Goal: Use online tool/utility: Utilize a website feature to perform a specific function

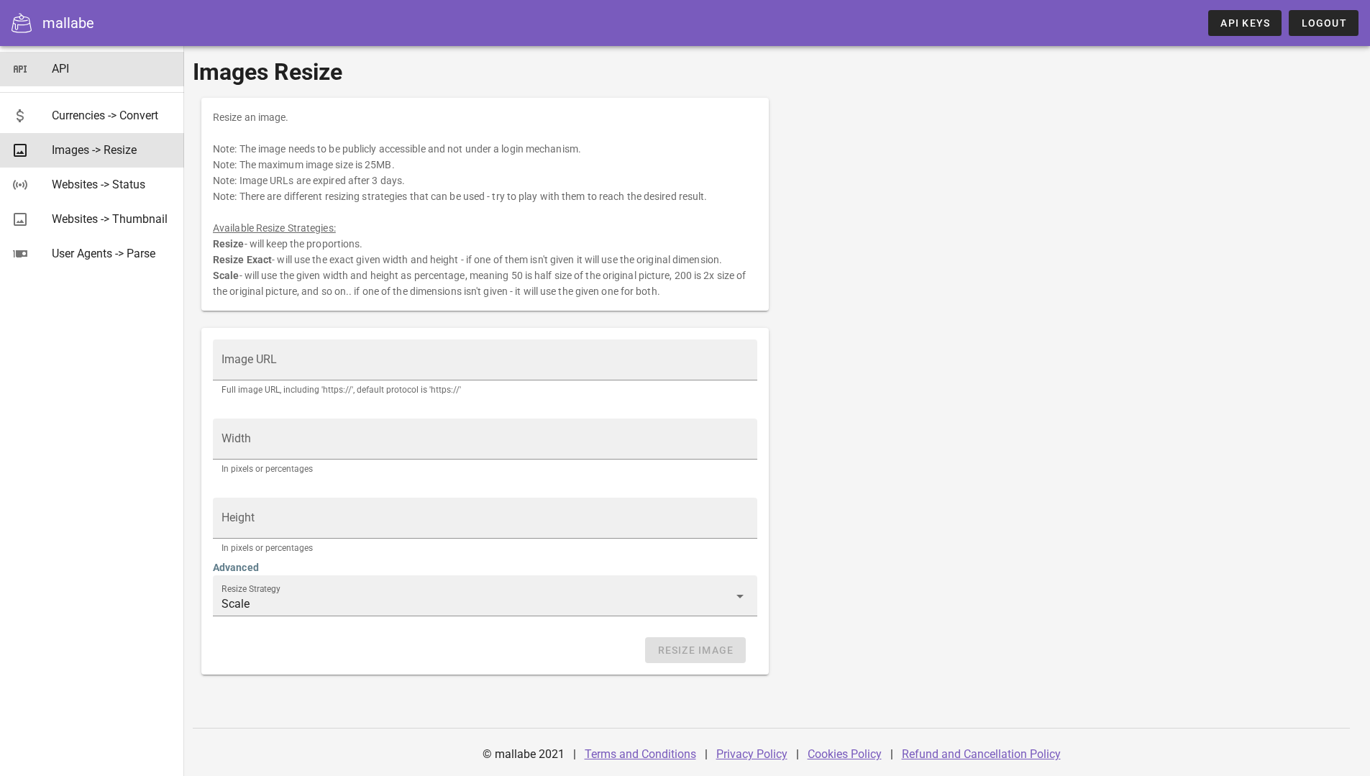
click at [66, 64] on div "API" at bounding box center [112, 69] width 121 height 14
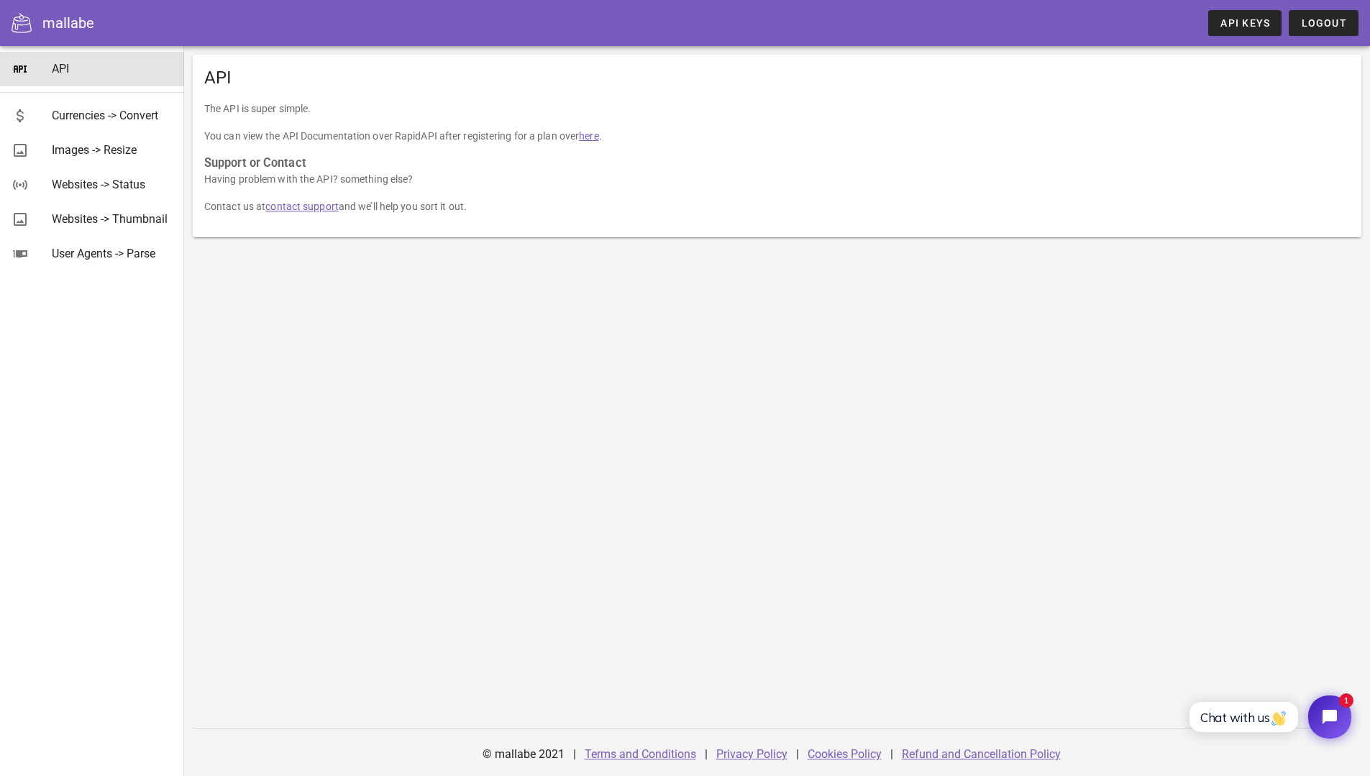
click at [303, 207] on link "contact support" at bounding box center [301, 207] width 73 height 12
click at [1214, 19] on link "API Keys" at bounding box center [1244, 23] width 73 height 26
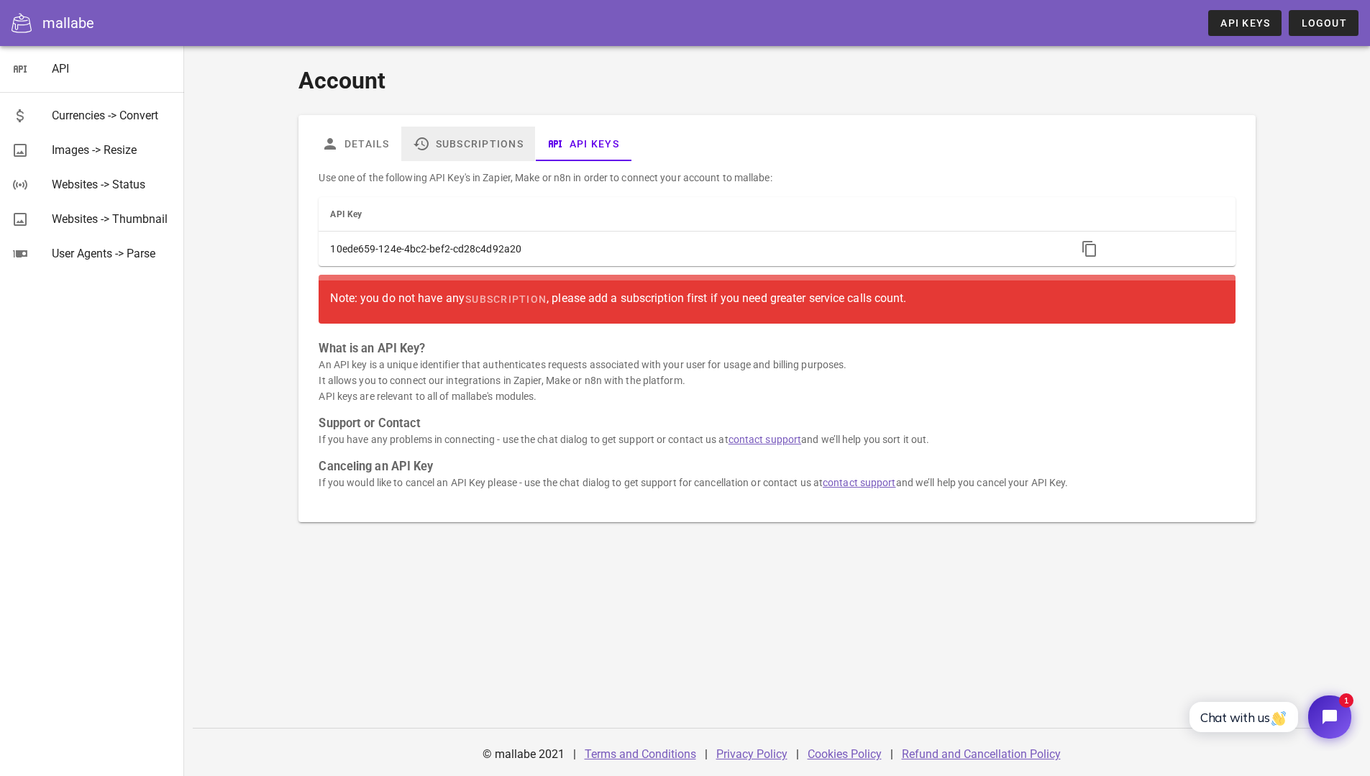
click at [493, 141] on link "Subscriptions" at bounding box center [468, 144] width 134 height 35
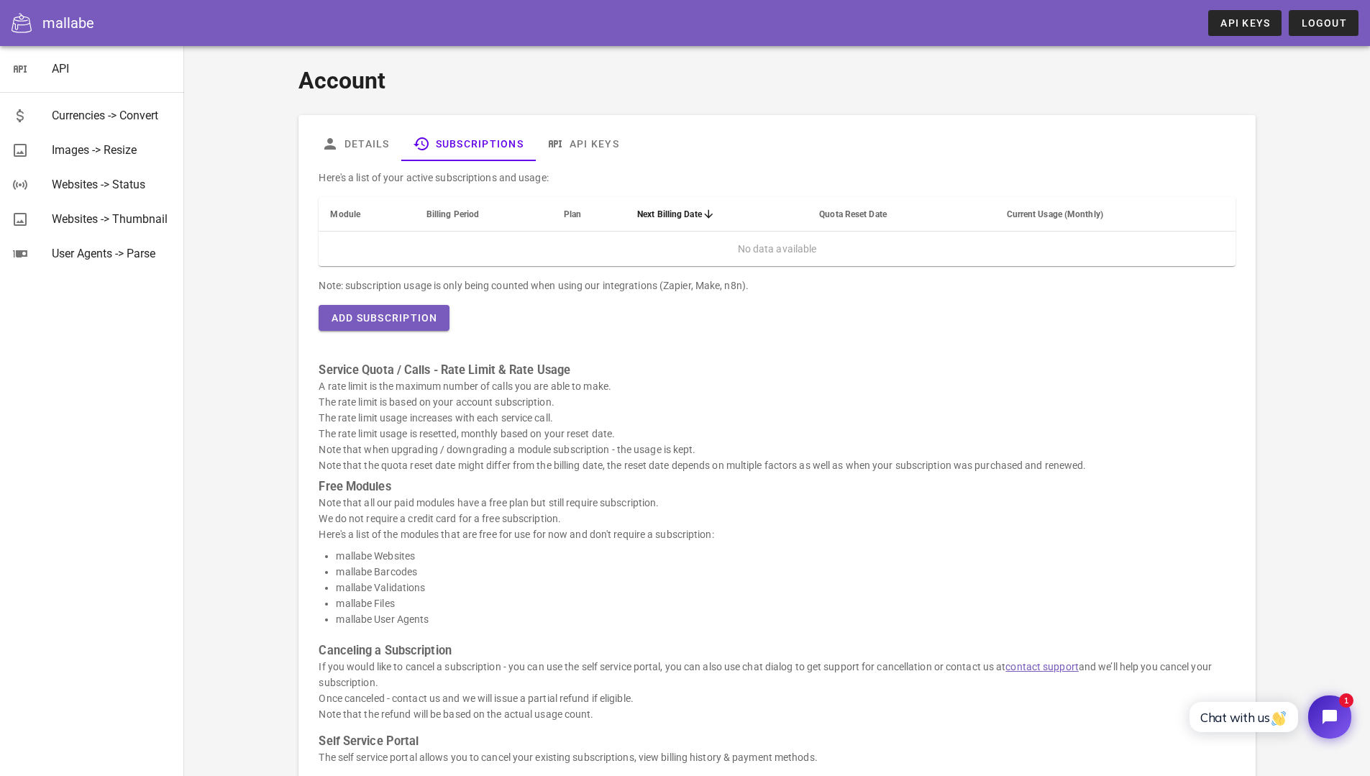
scroll to position [127, 0]
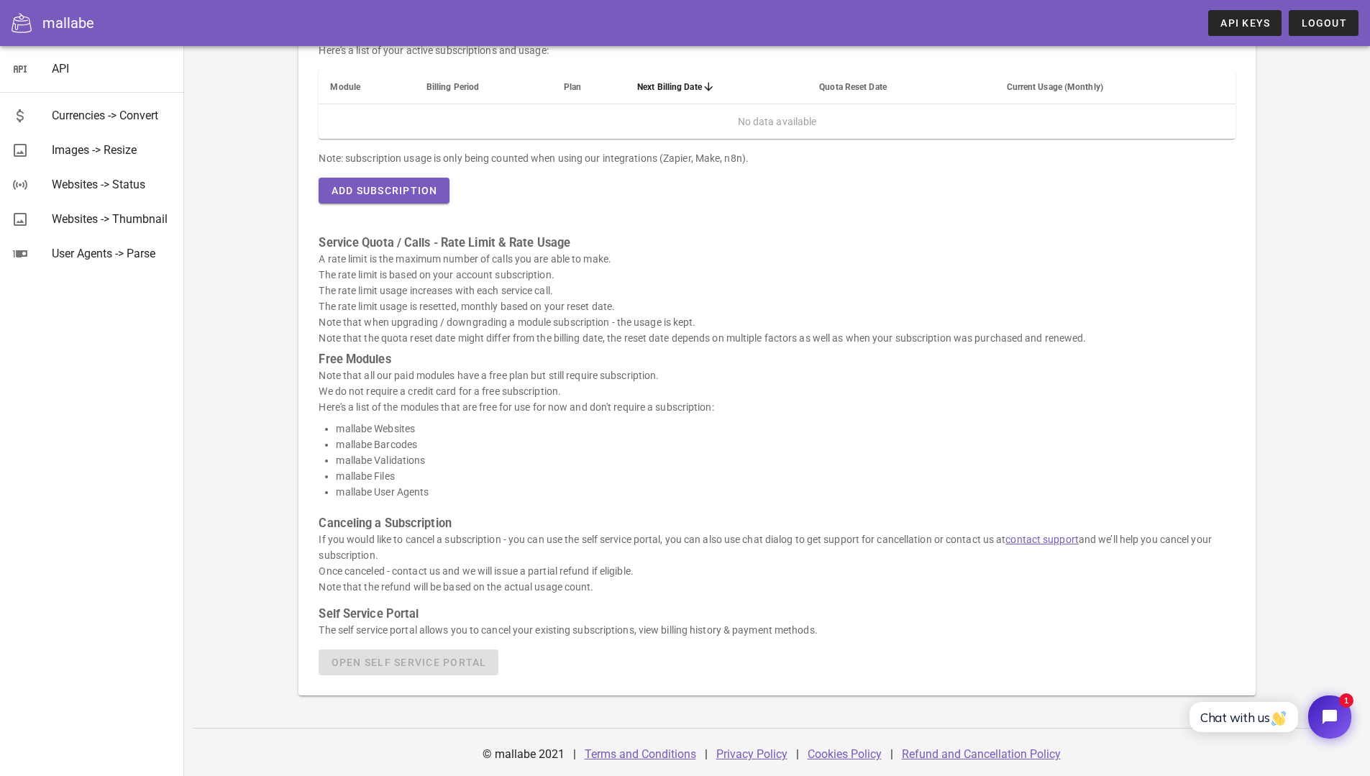
drag, startPoint x: 1253, startPoint y: 418, endPoint x: 1108, endPoint y: 366, distance: 154.2
click at [1253, 418] on div "Details Subscriptions API Keys Here's a list of your active subscriptions and u…" at bounding box center [776, 341] width 956 height 707
click at [105, 214] on div "Websites -> Thumbnail" at bounding box center [112, 219] width 121 height 14
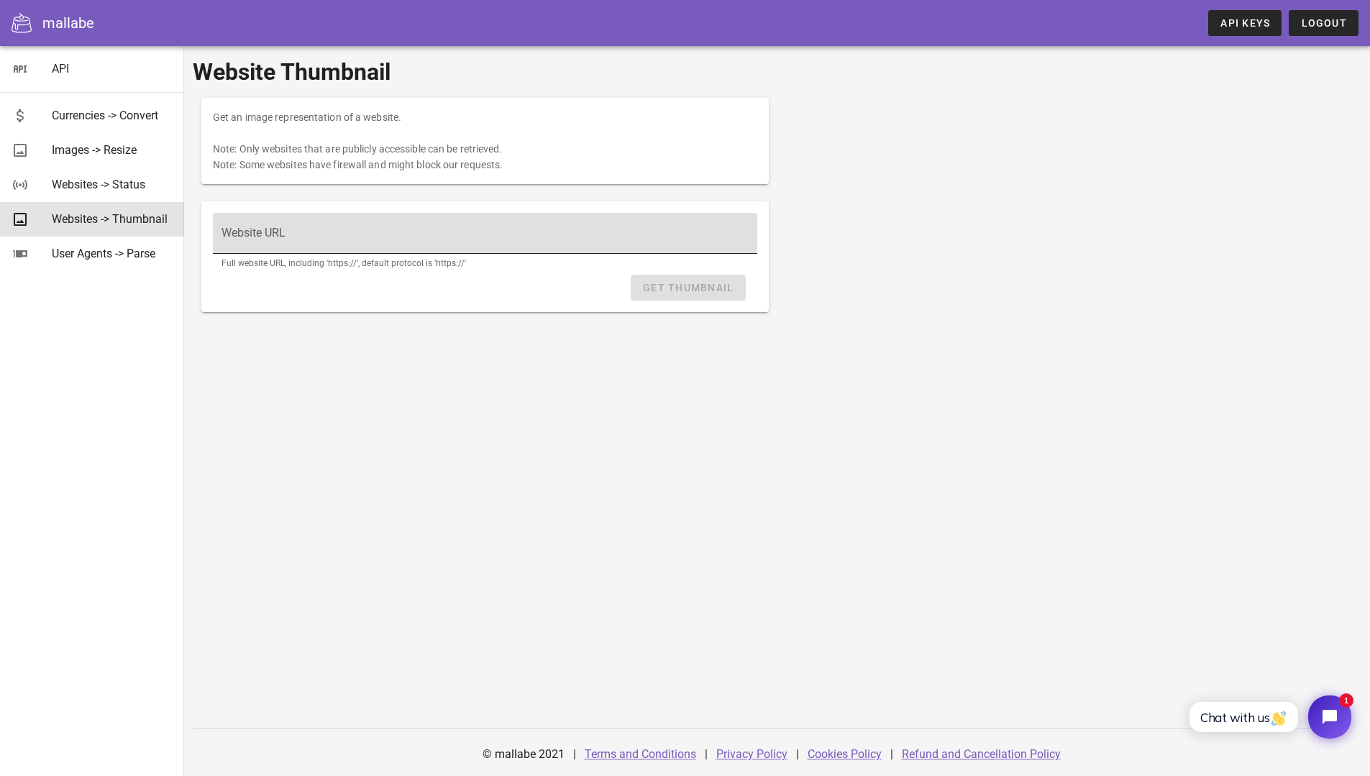
click at [249, 224] on div "Website URL" at bounding box center [484, 233] width 527 height 40
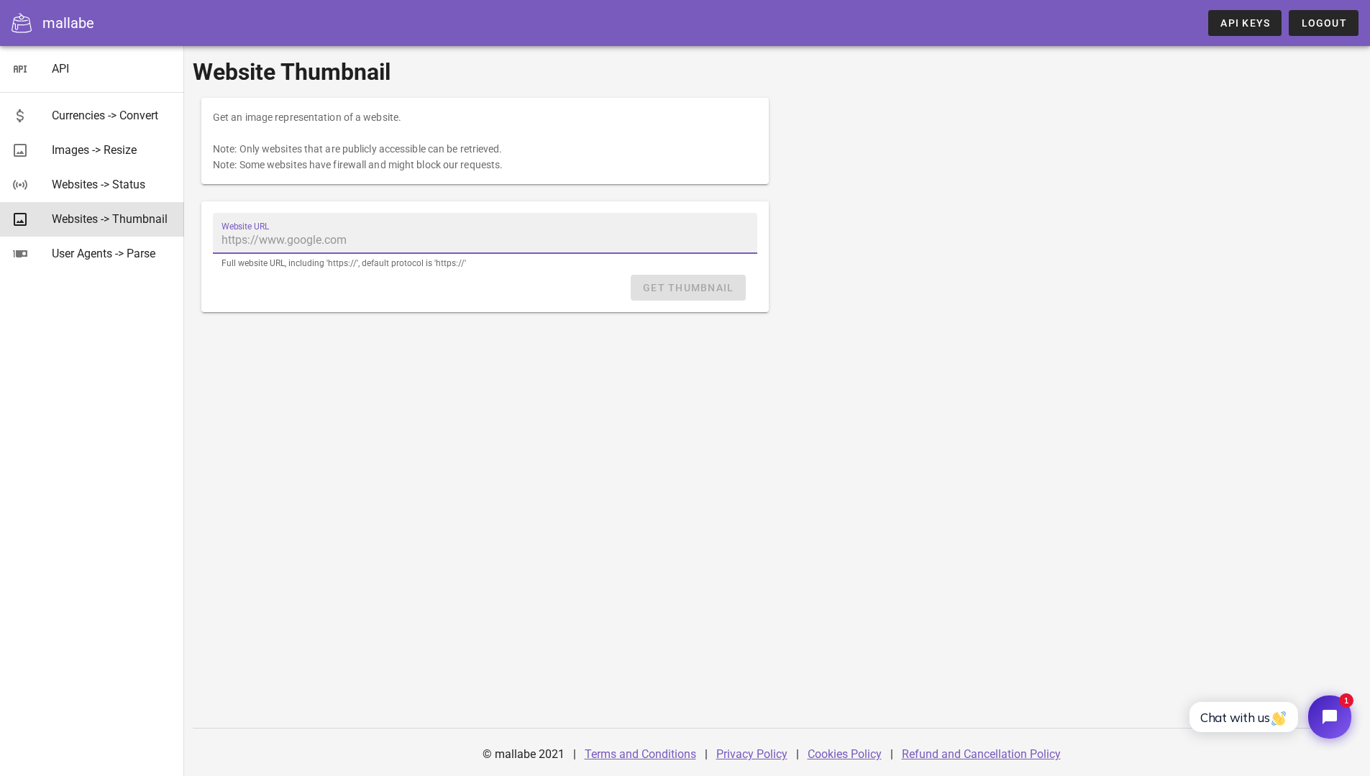
type input "ㅍ"
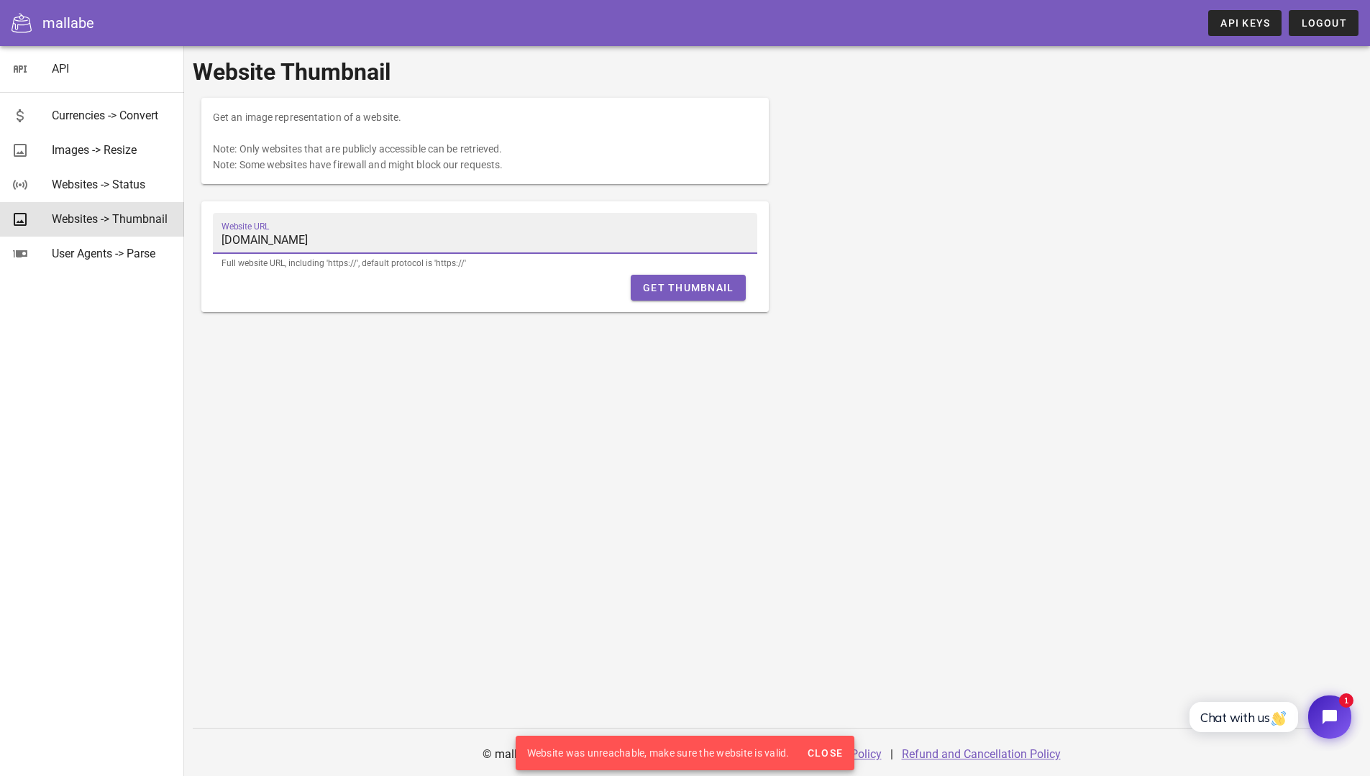
click at [321, 238] on input "[DOMAIN_NAME]" at bounding box center [484, 240] width 527 height 23
drag, startPoint x: 605, startPoint y: 749, endPoint x: 753, endPoint y: 741, distance: 148.4
click at [753, 741] on div "Website was unreachable, make sure the website is valid." at bounding box center [657, 752] width 285 height 35
click at [683, 634] on div "Website Thumbnail Get an image representation of a website. Note: Only websites…" at bounding box center [777, 411] width 1186 height 730
drag, startPoint x: 288, startPoint y: 237, endPoint x: 771, endPoint y: 239, distance: 482.4
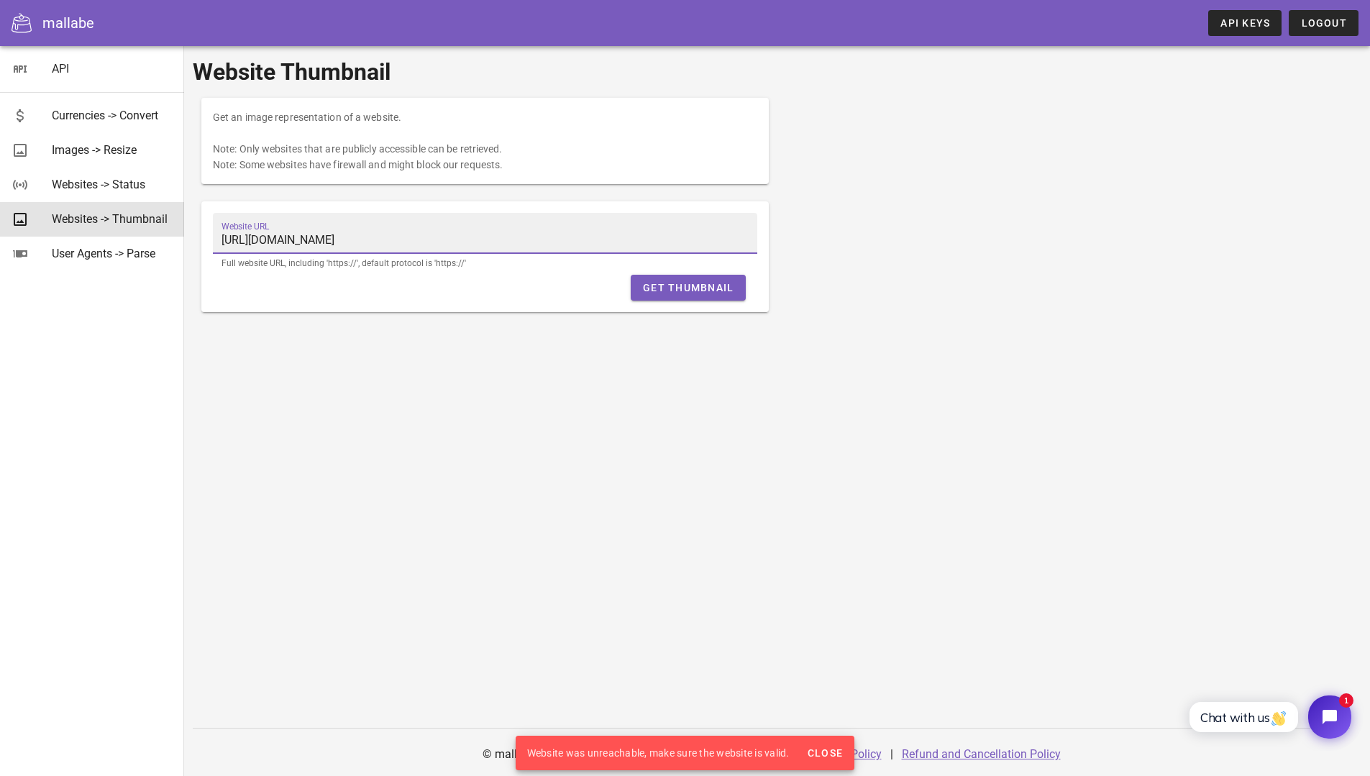
click at [749, 246] on div "Website URL [URL][DOMAIN_NAME]" at bounding box center [485, 233] width 544 height 40
type input "[URL][DOMAIN_NAME]"
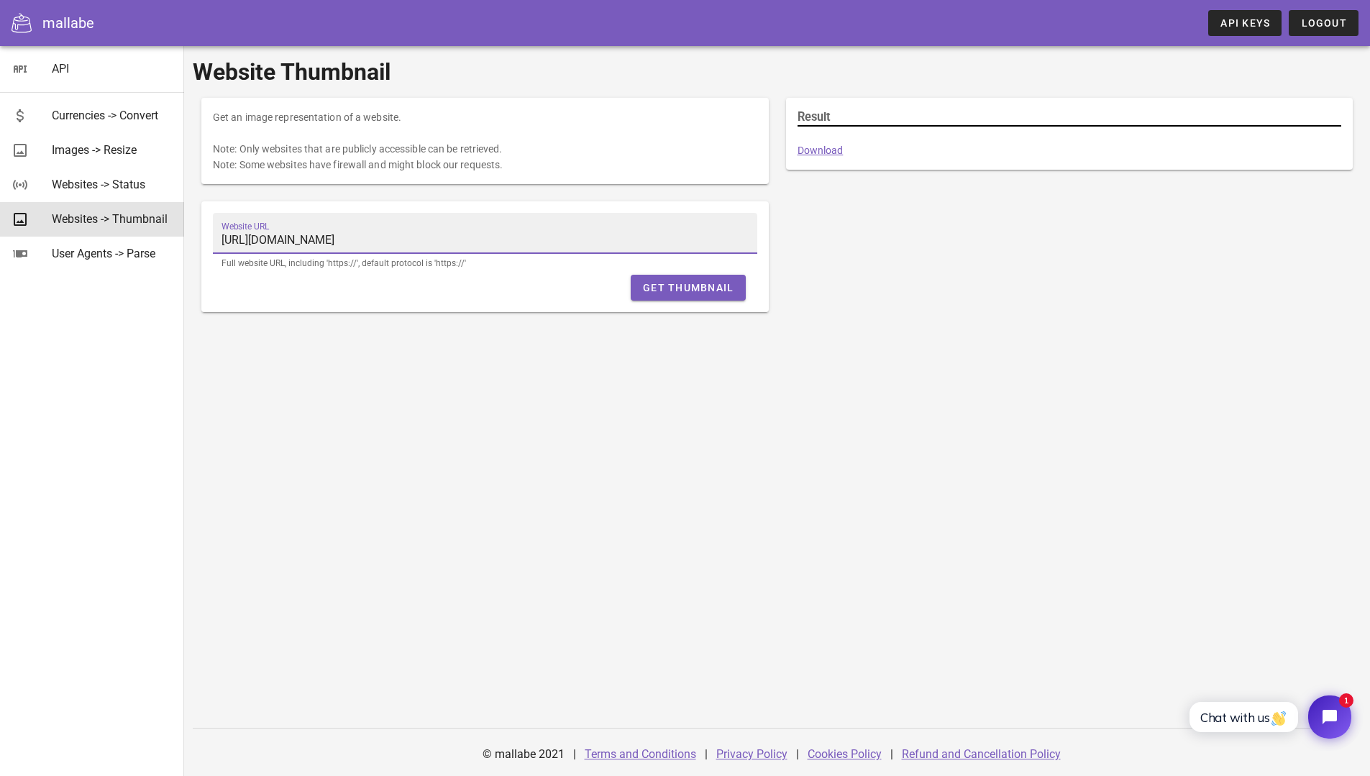
click at [318, 242] on input "[URL][DOMAIN_NAME]" at bounding box center [484, 240] width 527 height 23
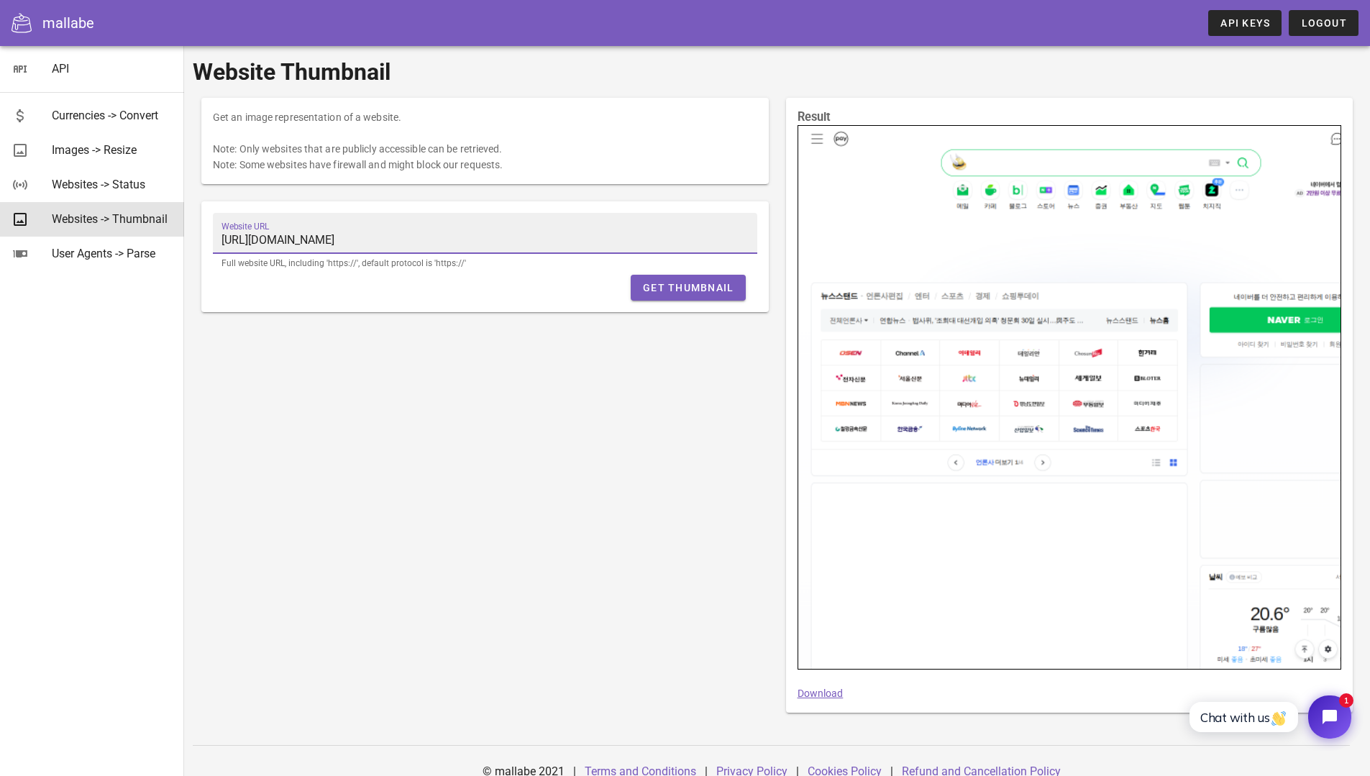
click at [496, 444] on div "Get an image representation of a website. Note: Only websites that are publicly…" at bounding box center [485, 405] width 585 height 632
click at [817, 693] on link "Download" at bounding box center [820, 693] width 46 height 12
drag, startPoint x: 682, startPoint y: 71, endPoint x: 692, endPoint y: 70, distance: 10.2
click at [682, 70] on h1 "Website Thumbnail" at bounding box center [777, 72] width 1168 height 35
click at [829, 65] on h1 "Website Thumbnail" at bounding box center [777, 72] width 1168 height 35
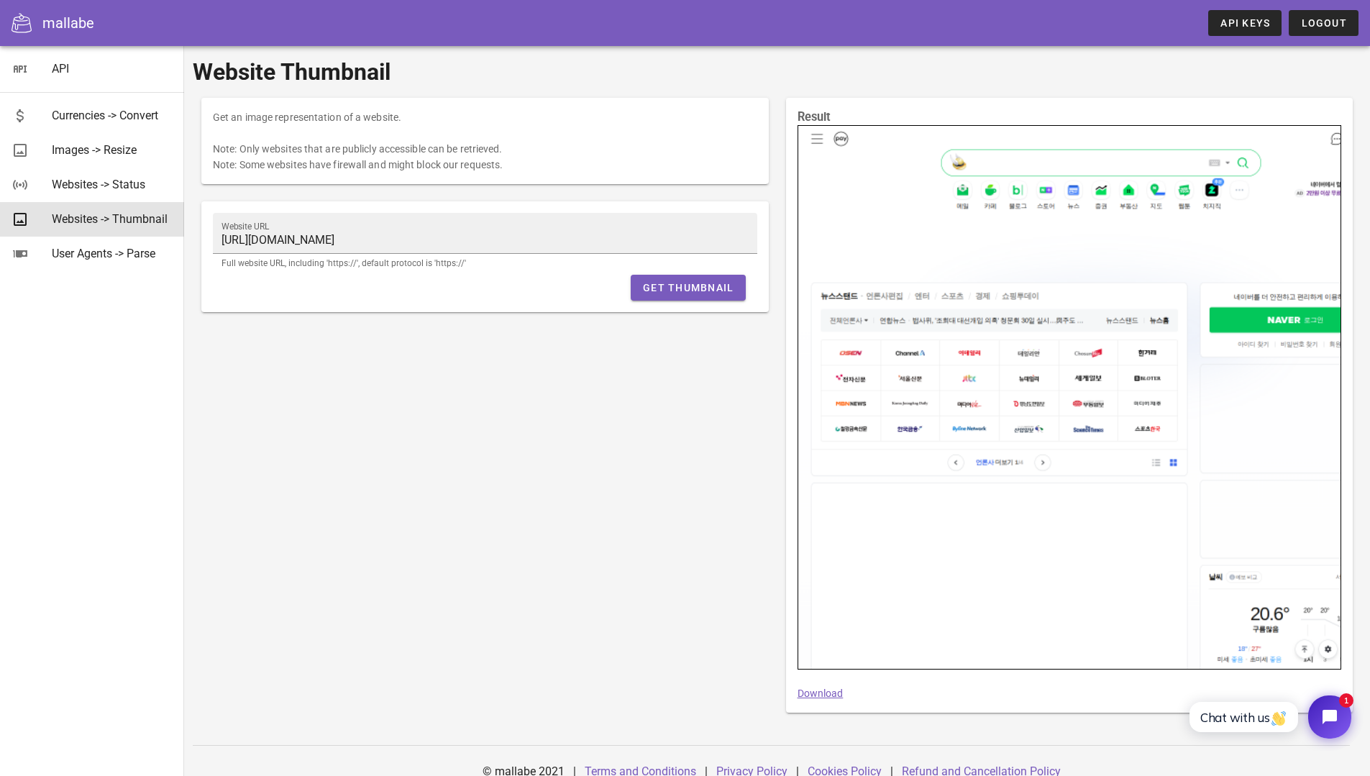
drag, startPoint x: 722, startPoint y: 80, endPoint x: 632, endPoint y: 70, distance: 90.4
click at [722, 80] on h1 "Website Thumbnail" at bounding box center [777, 72] width 1168 height 35
click at [98, 146] on div "Images -> Resize" at bounding box center [112, 150] width 121 height 14
click at [108, 184] on div "Websites -> Status" at bounding box center [112, 185] width 121 height 14
click at [96, 117] on div "Currencies -> Convert" at bounding box center [112, 116] width 121 height 14
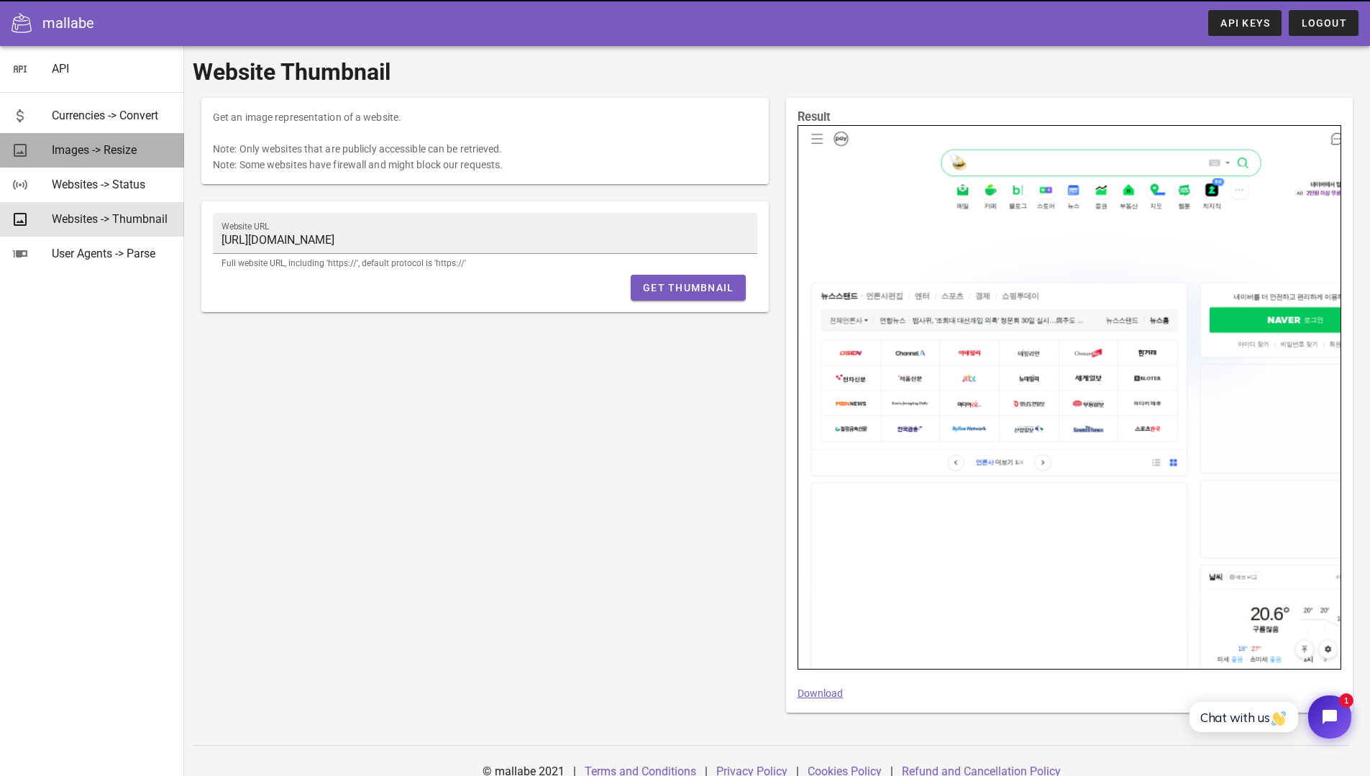
click at [102, 153] on div "Images -> Resize" at bounding box center [112, 150] width 121 height 14
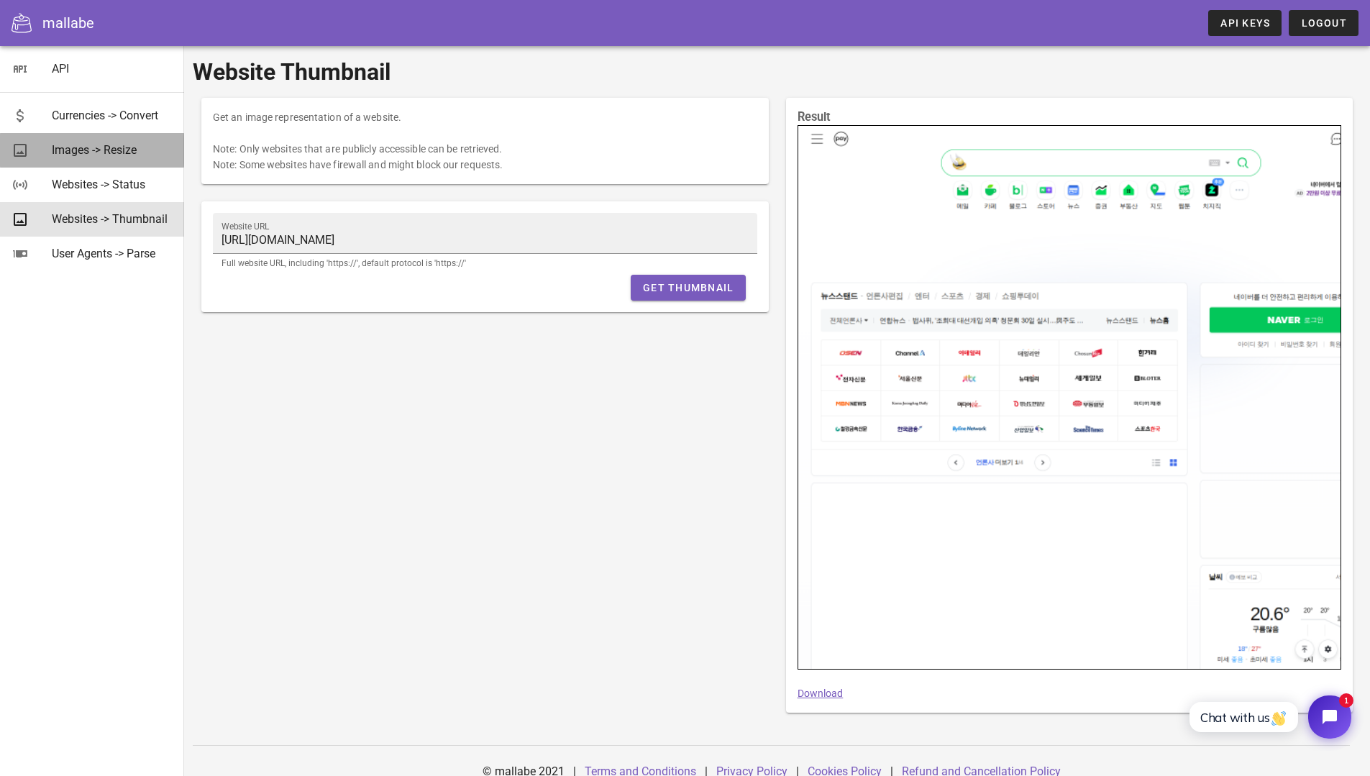
click at [102, 153] on div "Images -> Resize" at bounding box center [112, 150] width 121 height 14
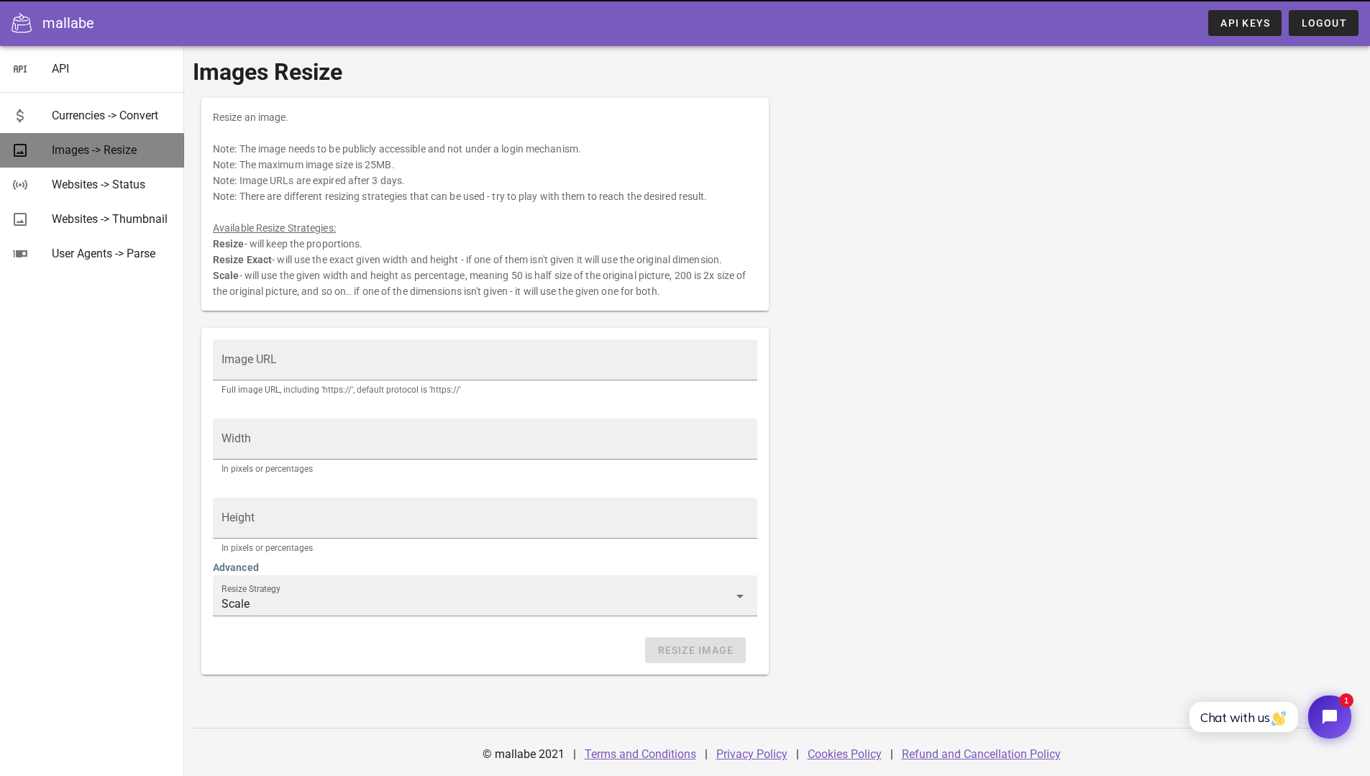
click at [102, 153] on div "Images -> Resize" at bounding box center [112, 150] width 121 height 14
click at [102, 154] on div "Images -> Resize" at bounding box center [112, 150] width 121 height 14
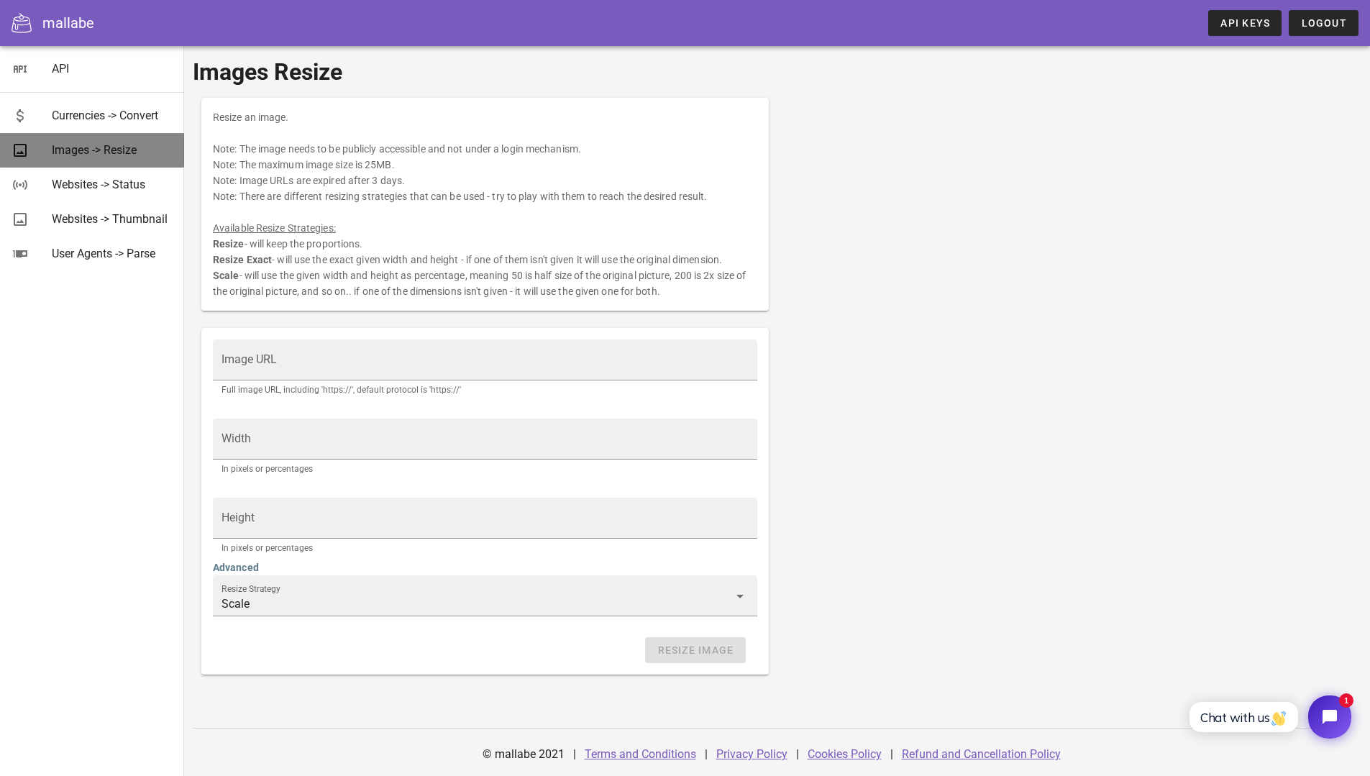
click at [102, 154] on div "Images -> Resize" at bounding box center [112, 150] width 121 height 14
click at [329, 145] on div "Resize an image. Note: The image needs to be publicly accessible and not under …" at bounding box center [484, 204] width 567 height 213
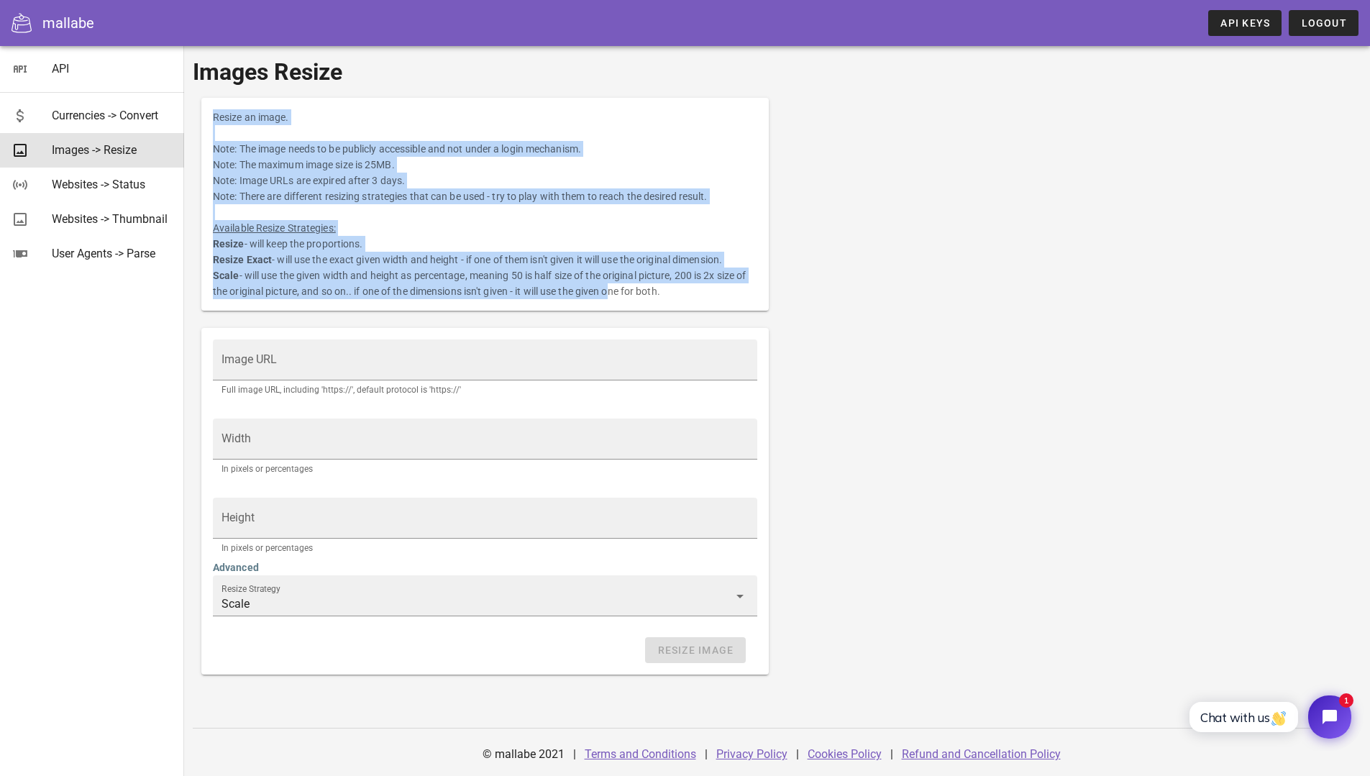
drag, startPoint x: 372, startPoint y: 125, endPoint x: 651, endPoint y: 295, distance: 326.5
click at [610, 303] on div "Resize an image. Note: The image needs to be publicly accessible and not under …" at bounding box center [484, 204] width 567 height 213
click at [700, 282] on div "Resize an image. Note: The image needs to be publicly accessible and not under …" at bounding box center [484, 204] width 567 height 213
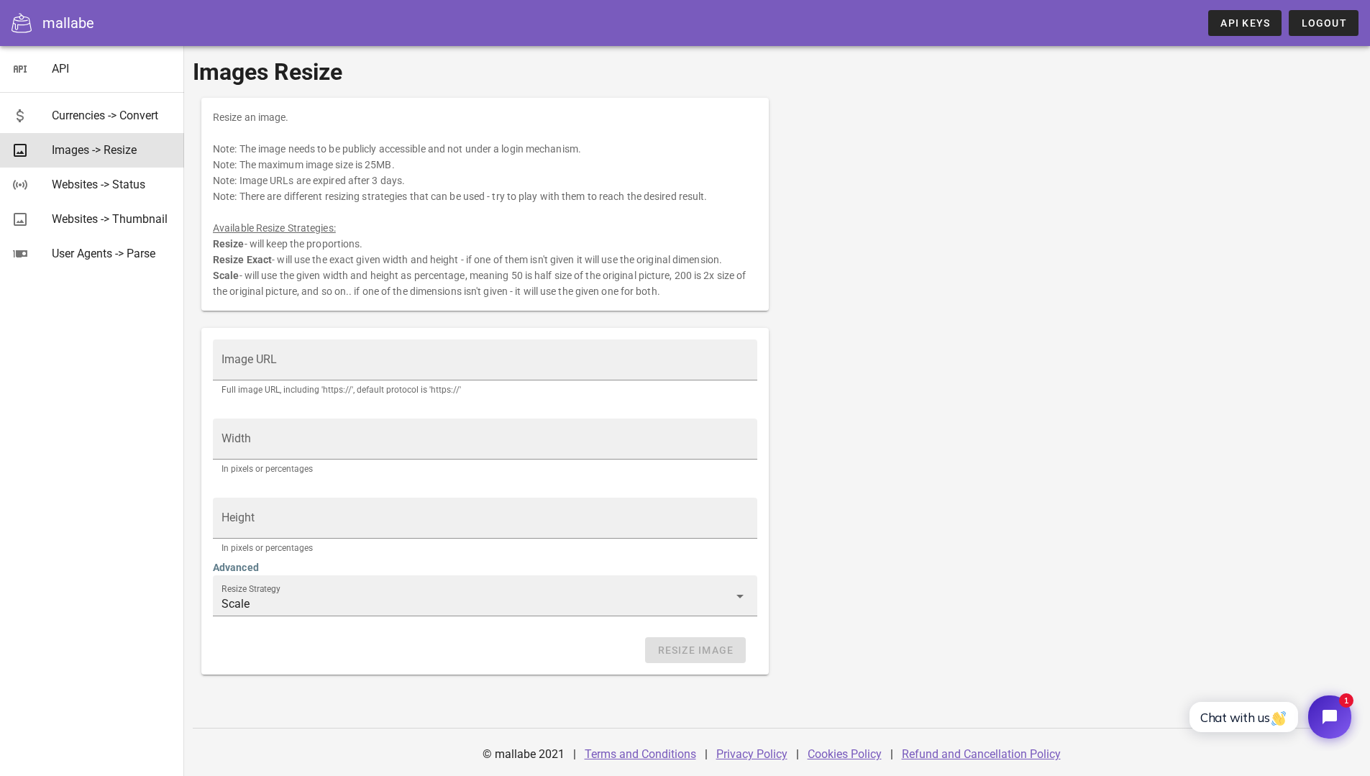
click at [883, 266] on div "Resize an image. Note: The image needs to be publicly accessible and not under …" at bounding box center [777, 386] width 1168 height 594
click at [611, 280] on div "Resize an image. Note: The image needs to be publicly accessible and not under …" at bounding box center [484, 204] width 567 height 213
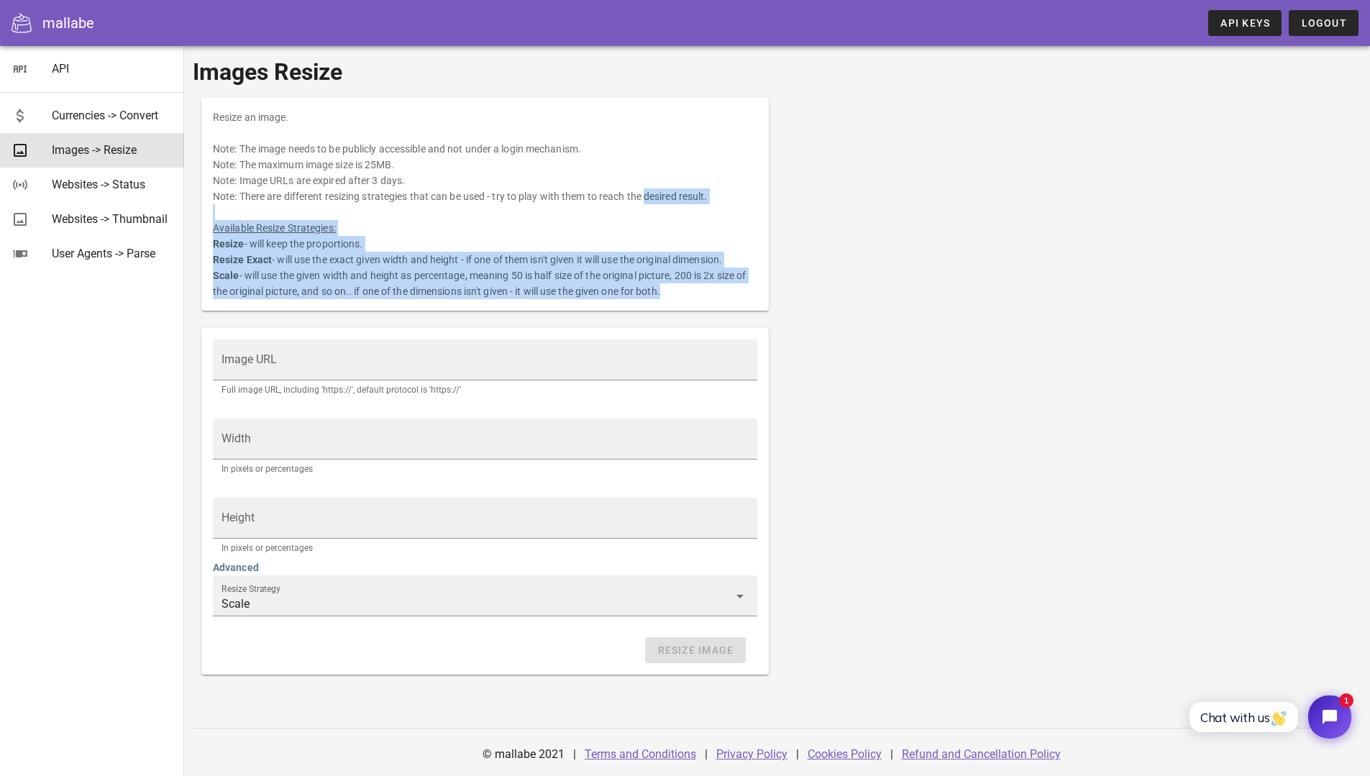
drag, startPoint x: 580, startPoint y: 199, endPoint x: 807, endPoint y: 290, distance: 244.2
click at [666, 290] on div "Resize an image. Note: The image needs to be publicly accessible and not under …" at bounding box center [484, 204] width 567 height 213
click at [807, 290] on div "Resize an image. Note: The image needs to be publicly accessible and not under …" at bounding box center [777, 386] width 1168 height 594
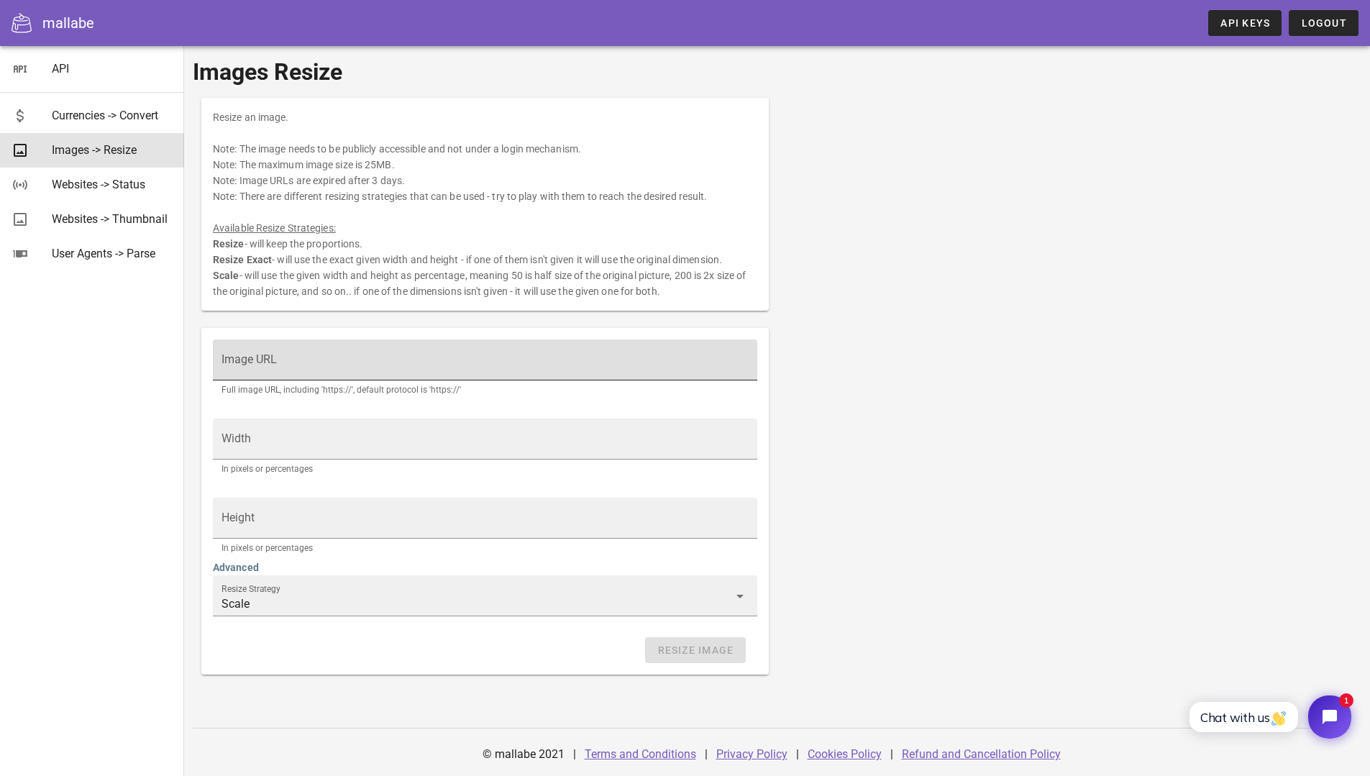
click at [339, 347] on div "Image URL" at bounding box center [484, 359] width 527 height 40
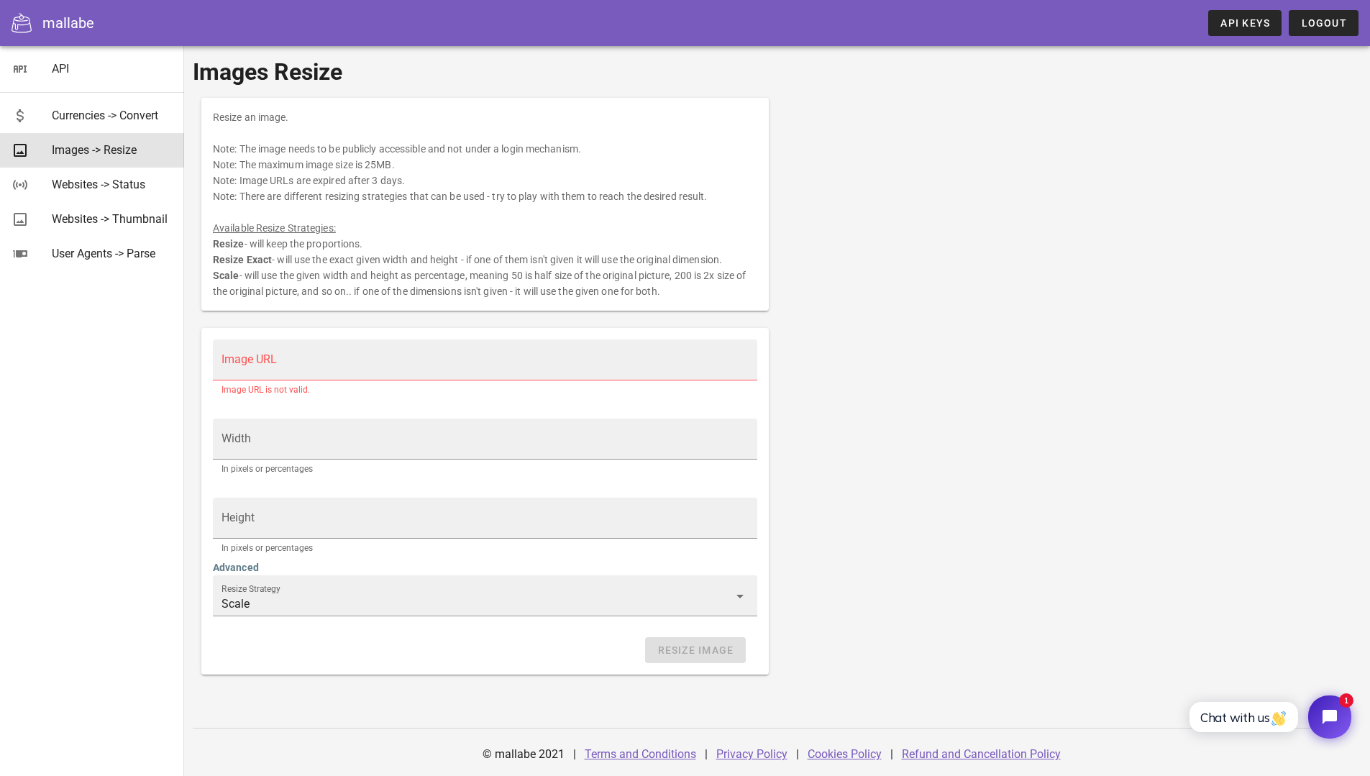
click at [448, 191] on div "Resize an image. Note: The image needs to be publicly accessible and not under …" at bounding box center [484, 204] width 567 height 213
click at [660, 224] on div "Resize an image. Note: The image needs to be publicly accessible and not under …" at bounding box center [484, 204] width 567 height 213
click at [733, 226] on div "Resize an image. Note: The image needs to be publicly accessible and not under …" at bounding box center [484, 204] width 567 height 213
click at [766, 250] on div "Resize an image. Note: The image needs to be publicly accessible and not under …" at bounding box center [484, 204] width 567 height 213
drag, startPoint x: 275, startPoint y: 355, endPoint x: 275, endPoint y: 390, distance: 34.5
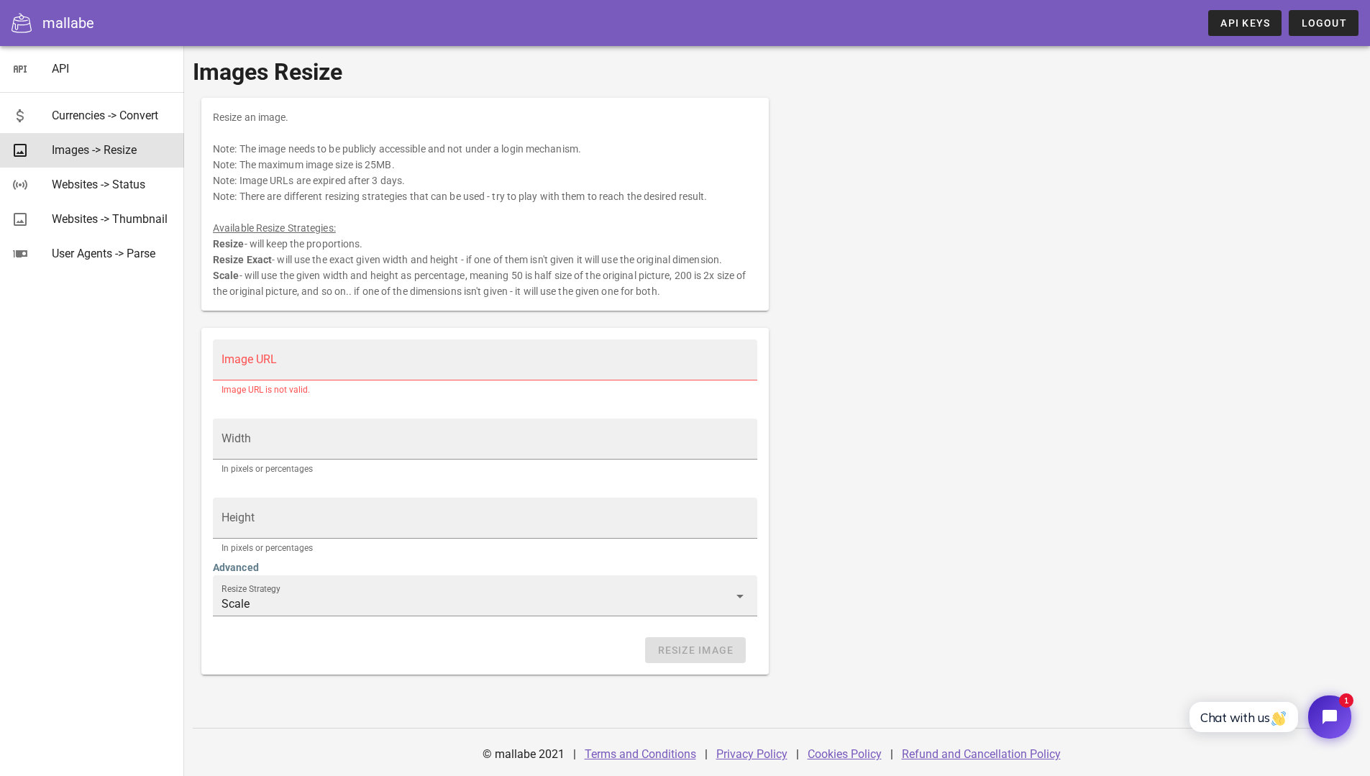
click at [275, 355] on input "Image URL" at bounding box center [484, 366] width 527 height 23
paste input "[URL][DOMAIN_NAME]"
type input "[URL][DOMAIN_NAME]"
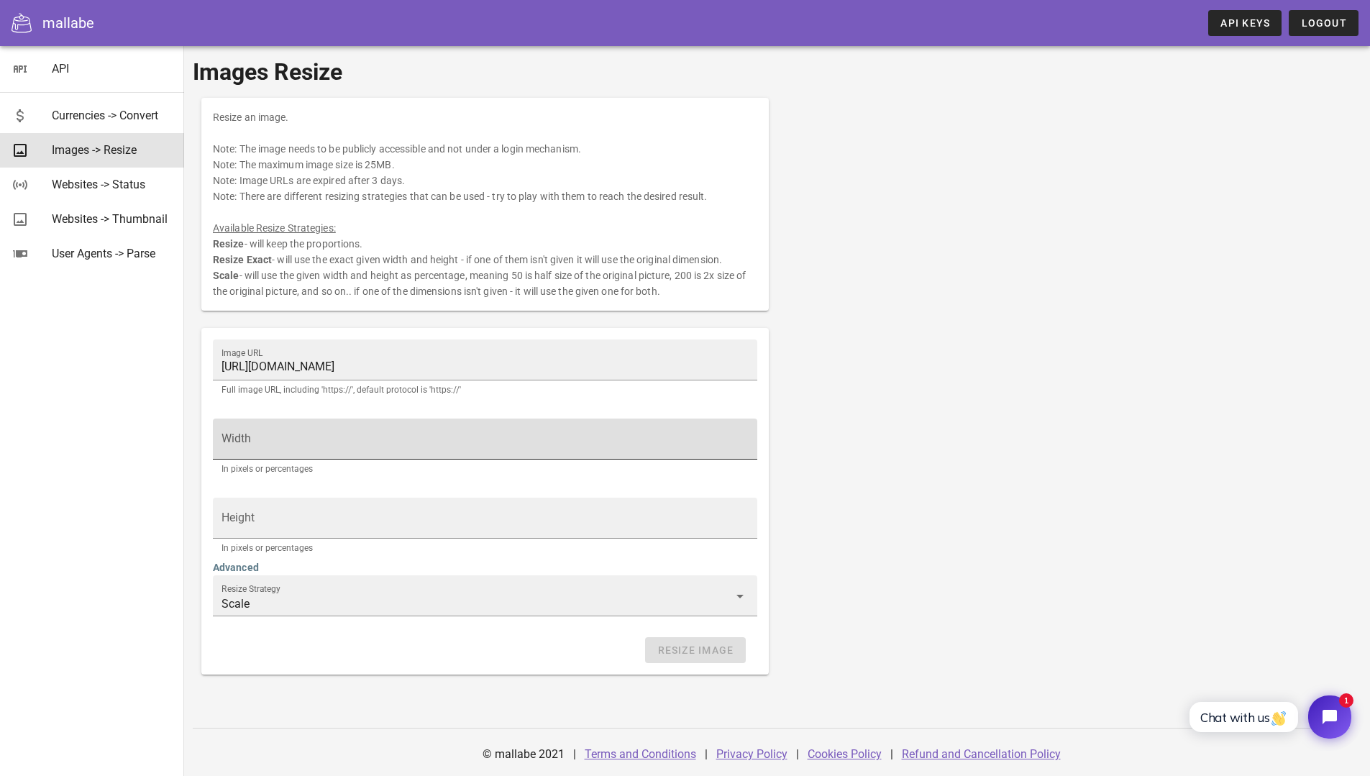
drag, startPoint x: 275, startPoint y: 416, endPoint x: 278, endPoint y: 443, distance: 26.8
click at [275, 416] on div "Width In pixels or percentages" at bounding box center [484, 449] width 561 height 79
click at [278, 443] on input "Width" at bounding box center [484, 445] width 527 height 23
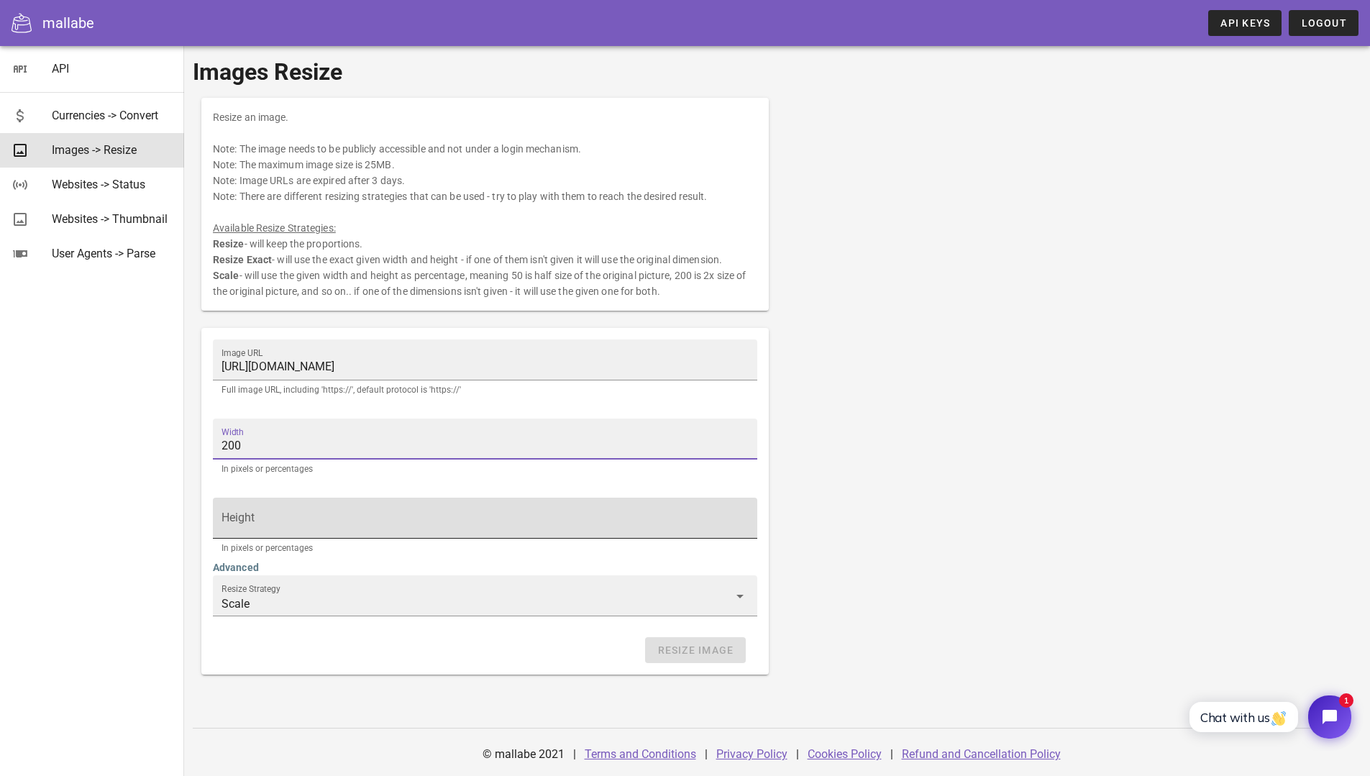
type input "200"
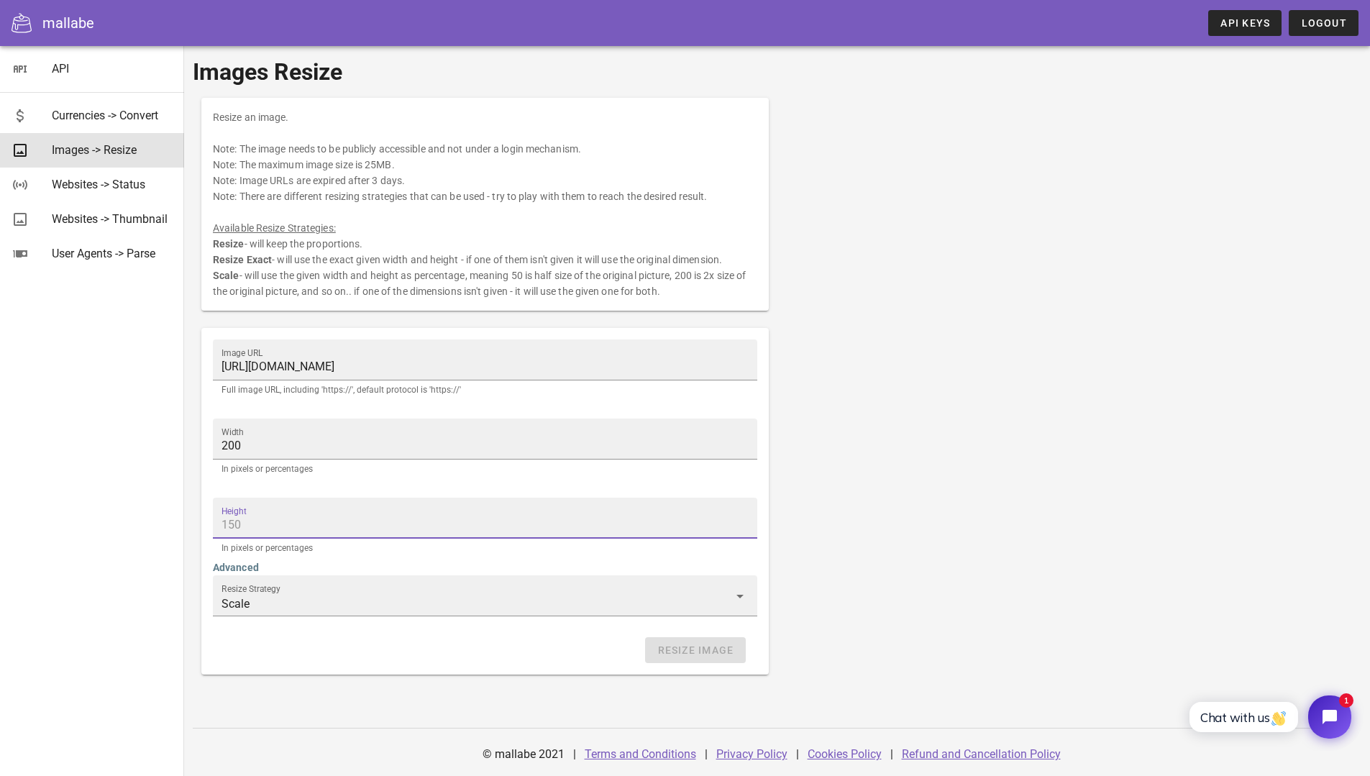
click at [359, 517] on input "Height" at bounding box center [484, 524] width 527 height 23
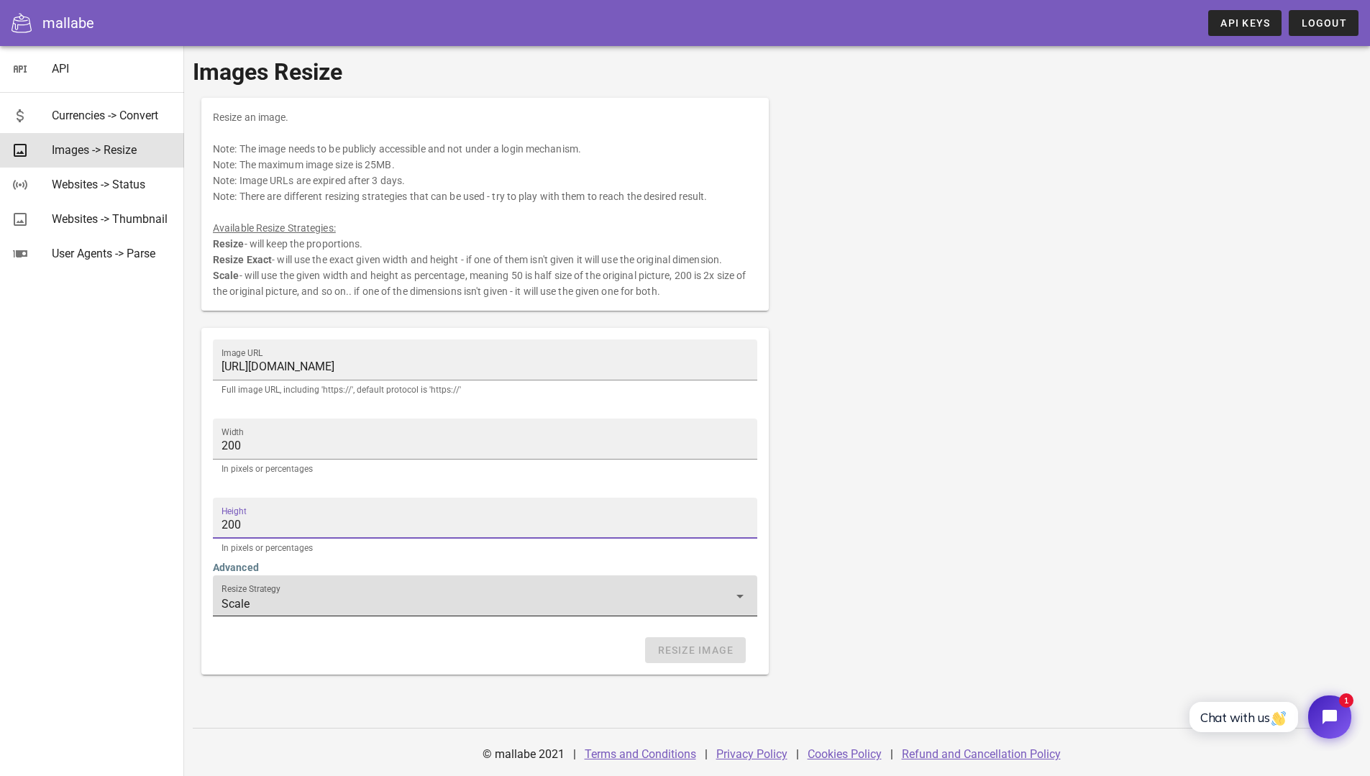
type input "200"
click at [377, 611] on input "Scale" at bounding box center [474, 603] width 507 height 23
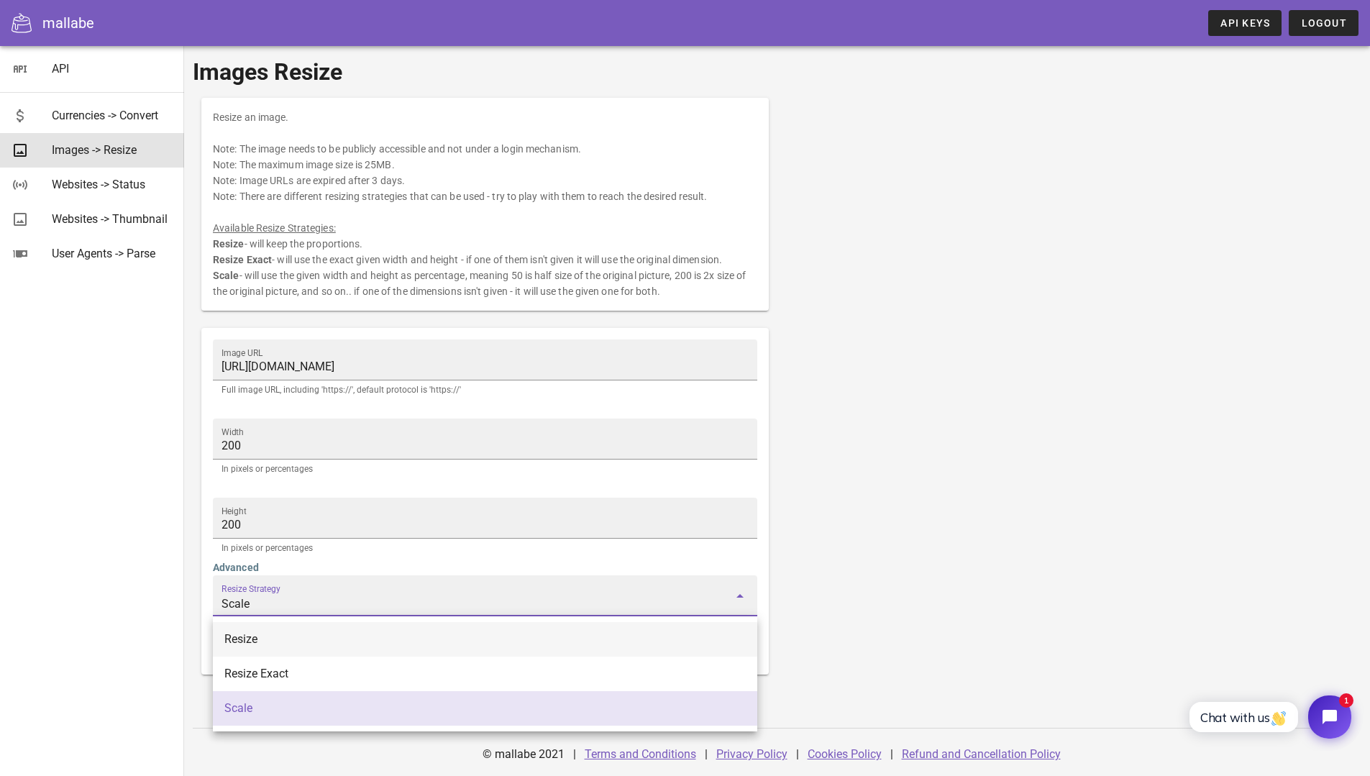
click at [279, 643] on div "Resize" at bounding box center [484, 639] width 521 height 14
type input "Resize"
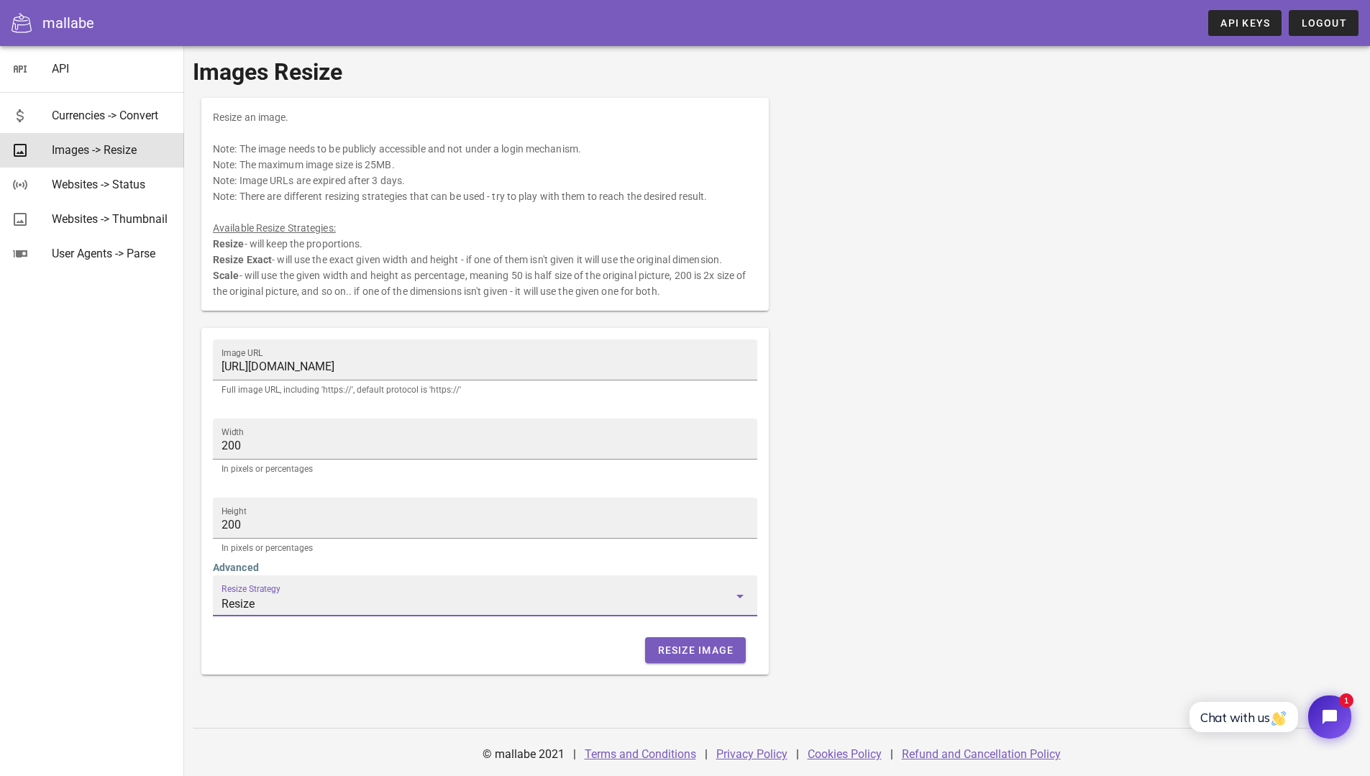
click at [108, 613] on div "API Currencies -> Convert Images -> Resize Websites -> Status Websites -> Thumb…" at bounding box center [92, 411] width 184 height 730
click at [910, 459] on div "Resize an image. Note: The image needs to be publicly accessible and not under …" at bounding box center [777, 386] width 1168 height 594
click at [722, 646] on span "Resize Image" at bounding box center [694, 650] width 77 height 12
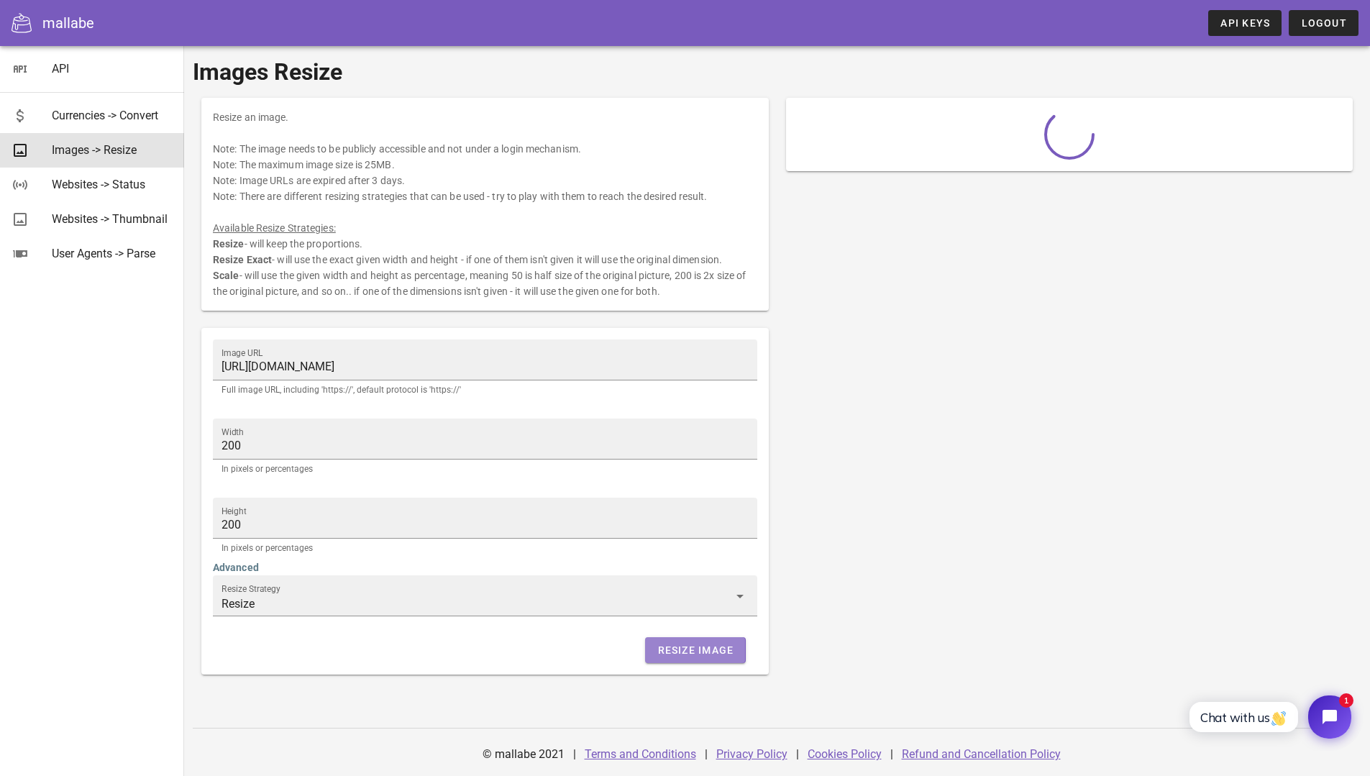
click at [1026, 551] on div at bounding box center [1069, 386] width 585 height 594
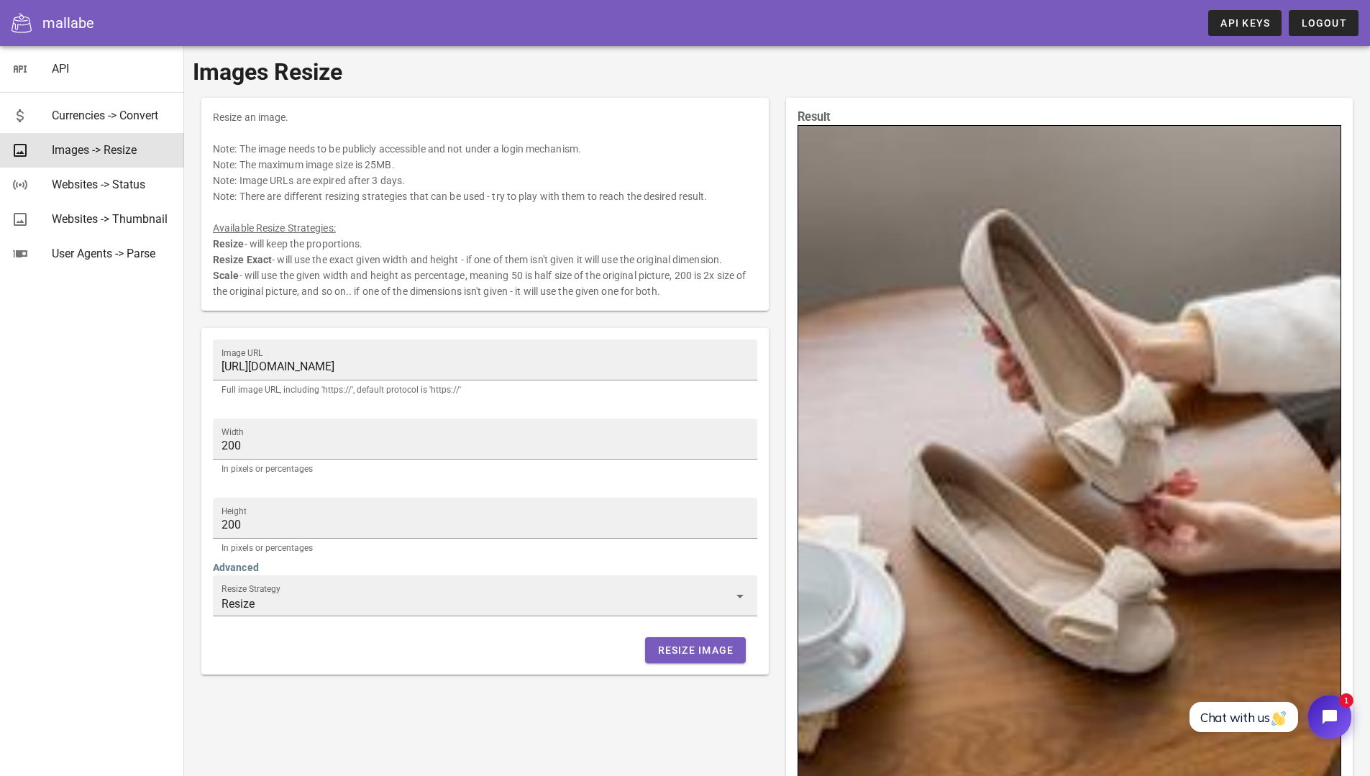
click at [968, 23] on div "mallabe API Keys Logout" at bounding box center [685, 23] width 1370 height 46
click at [1033, 29] on div "mallabe API Keys Logout" at bounding box center [685, 23] width 1370 height 46
